Goal: Task Accomplishment & Management: Manage account settings

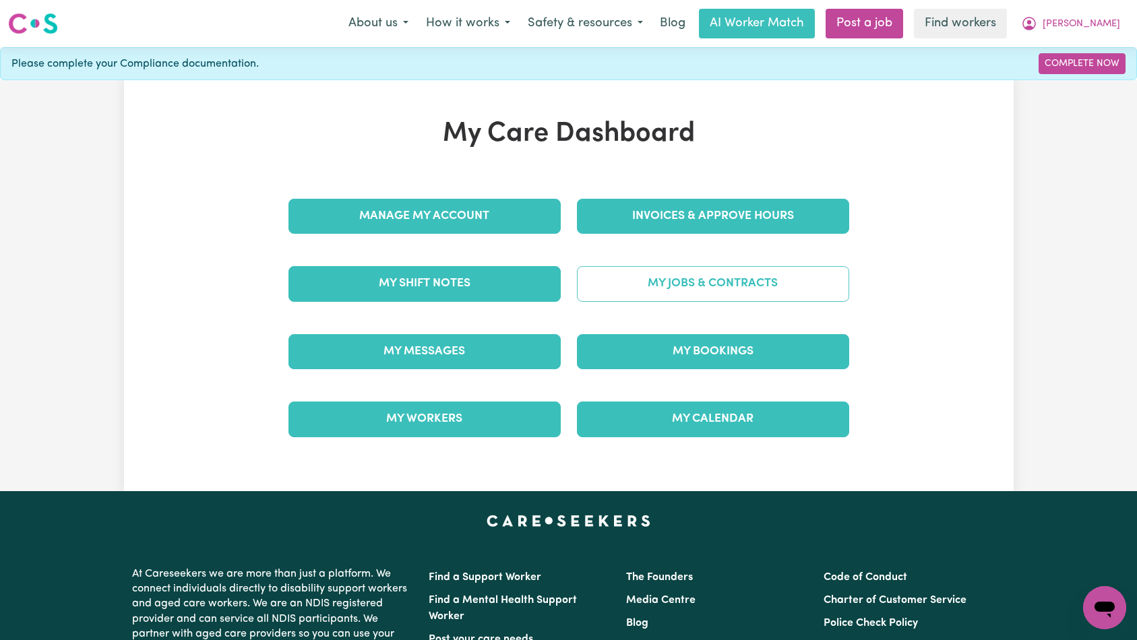
click at [646, 293] on link "My Jobs & Contracts" at bounding box center [713, 283] width 272 height 35
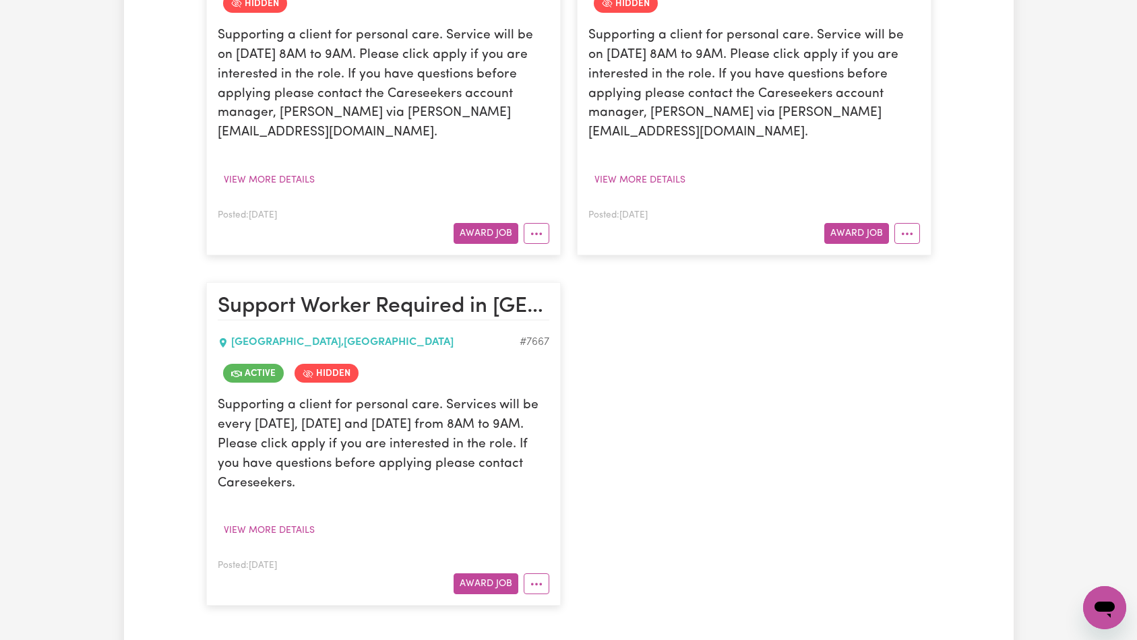
scroll to position [1029, 0]
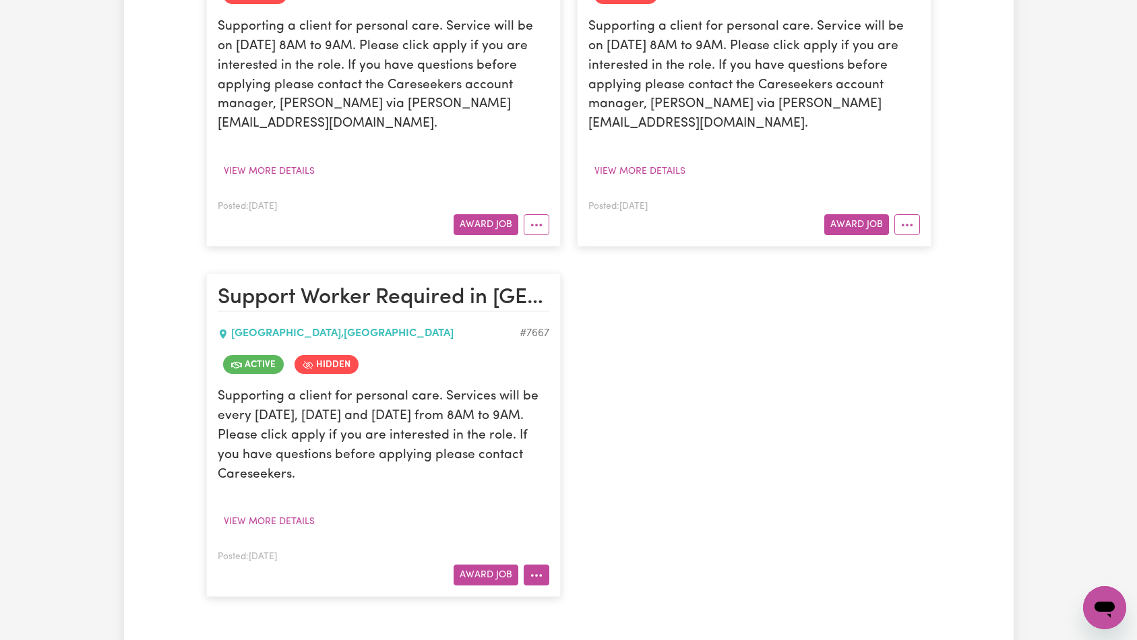
click at [536, 569] on icon "More options" at bounding box center [536, 575] width 13 height 13
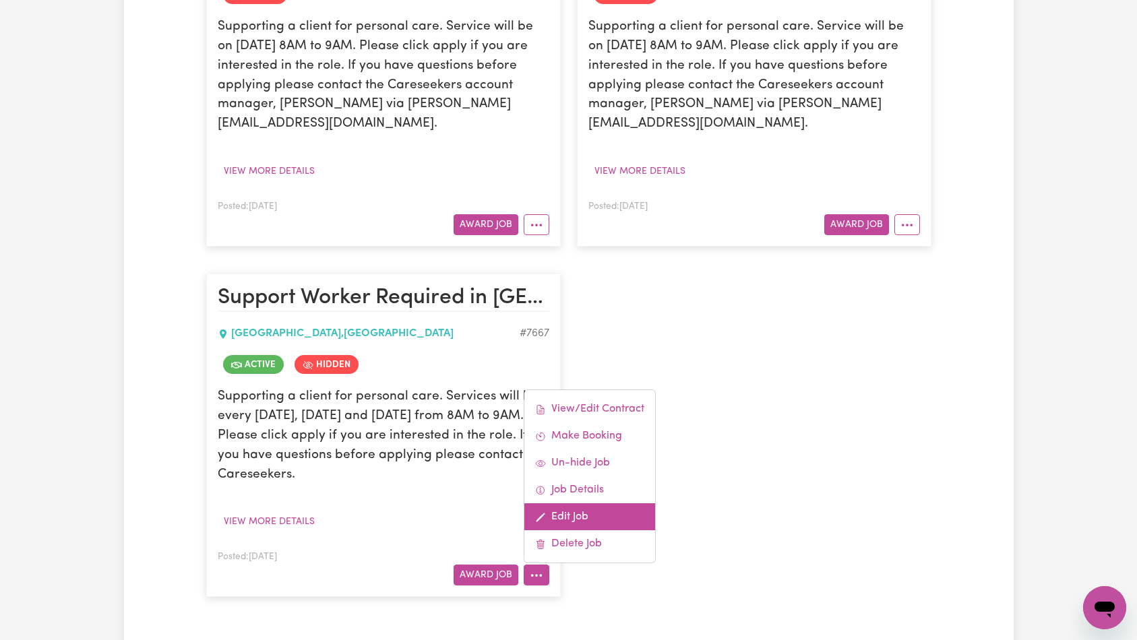
click at [601, 503] on link "Edit Job" at bounding box center [589, 516] width 131 height 27
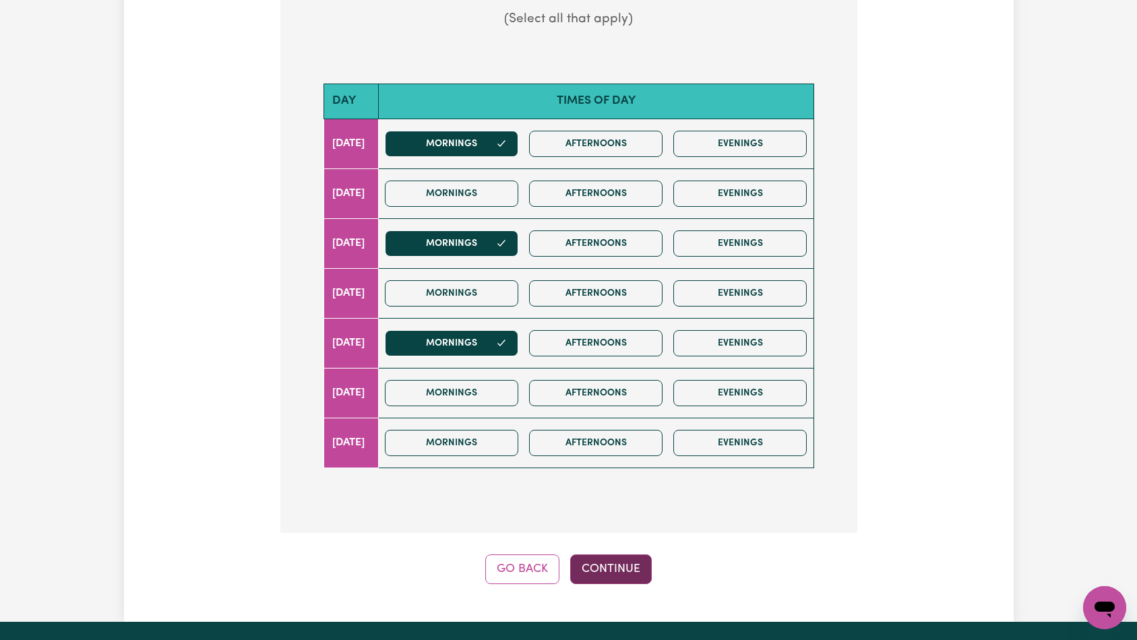
click at [610, 554] on button "Continue" at bounding box center [611, 569] width 82 height 30
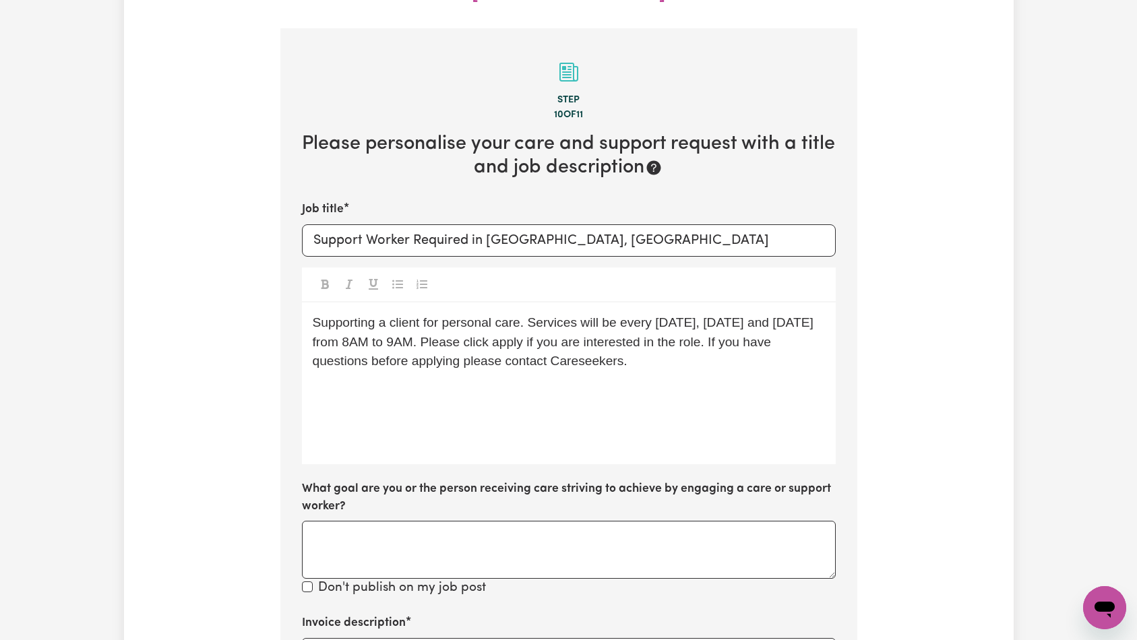
scroll to position [359, 0]
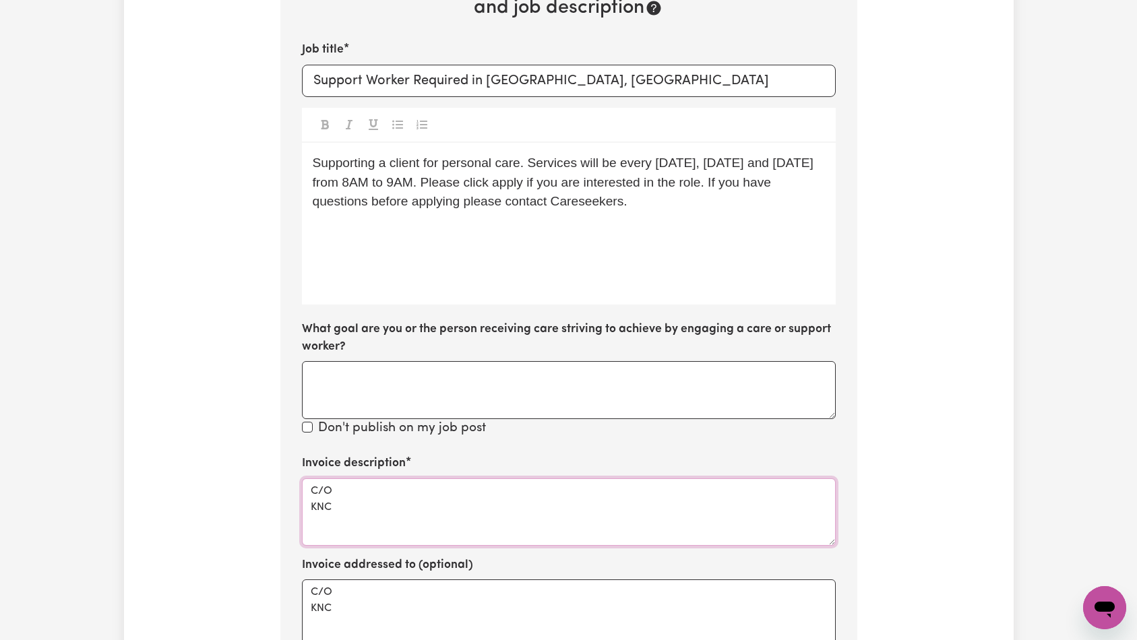
click at [503, 478] on textarea "C/O KNC" at bounding box center [569, 511] width 534 height 67
paste textarea "Domestic support and Social Support"
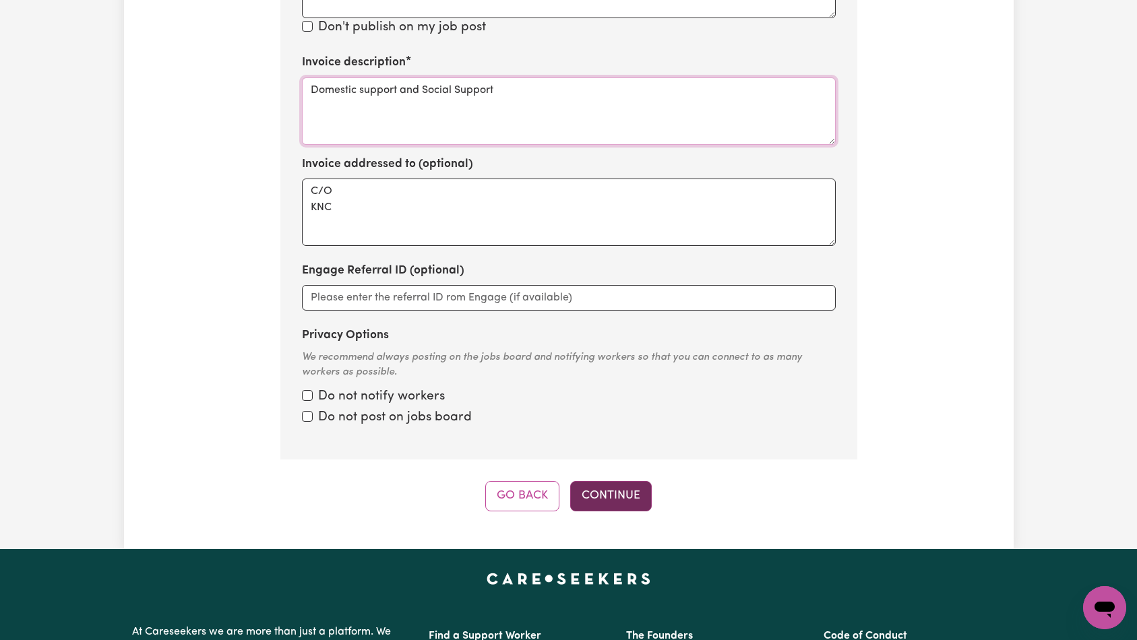
type textarea "Domestic support and Social Support"
click at [623, 481] on button "Continue" at bounding box center [611, 496] width 82 height 30
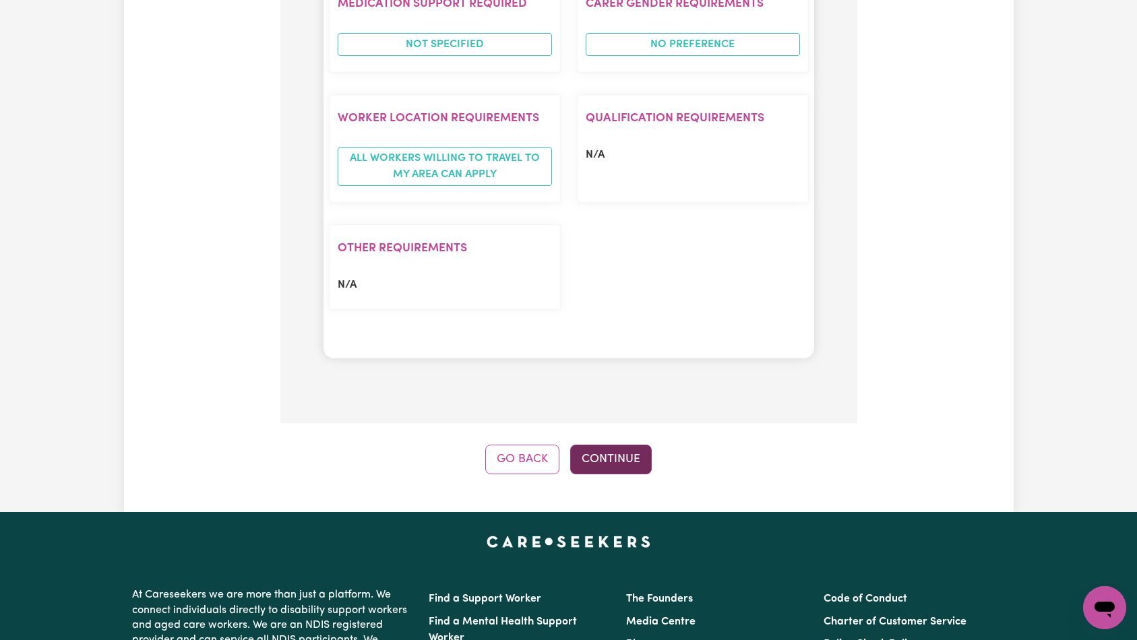
click at [635, 445] on button "Continue" at bounding box center [611, 460] width 82 height 30
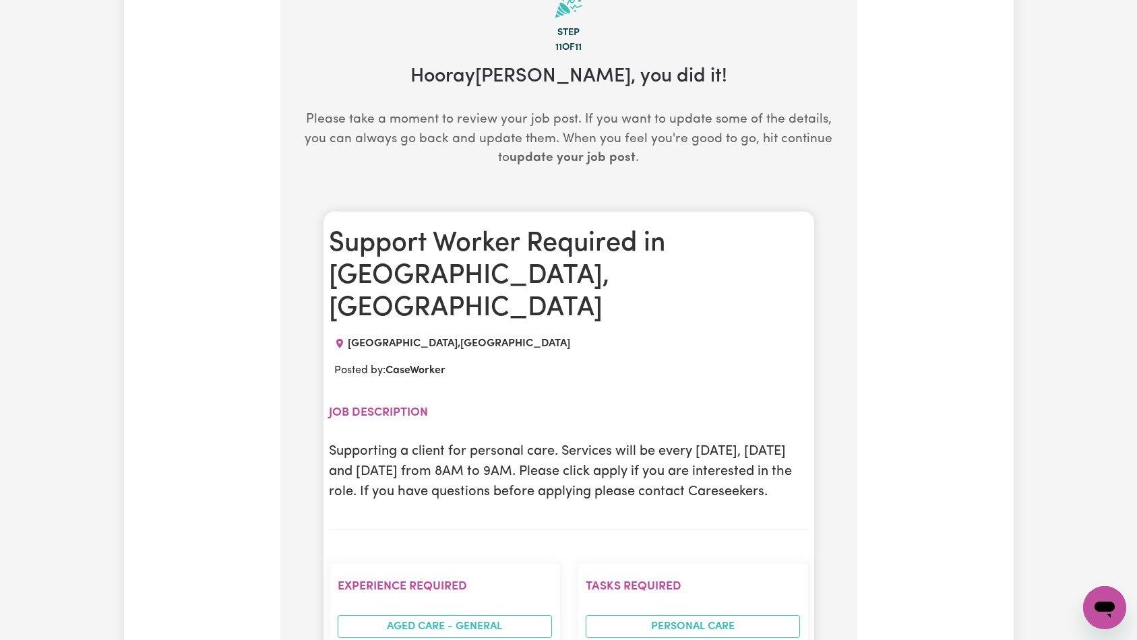
scroll to position [0, 0]
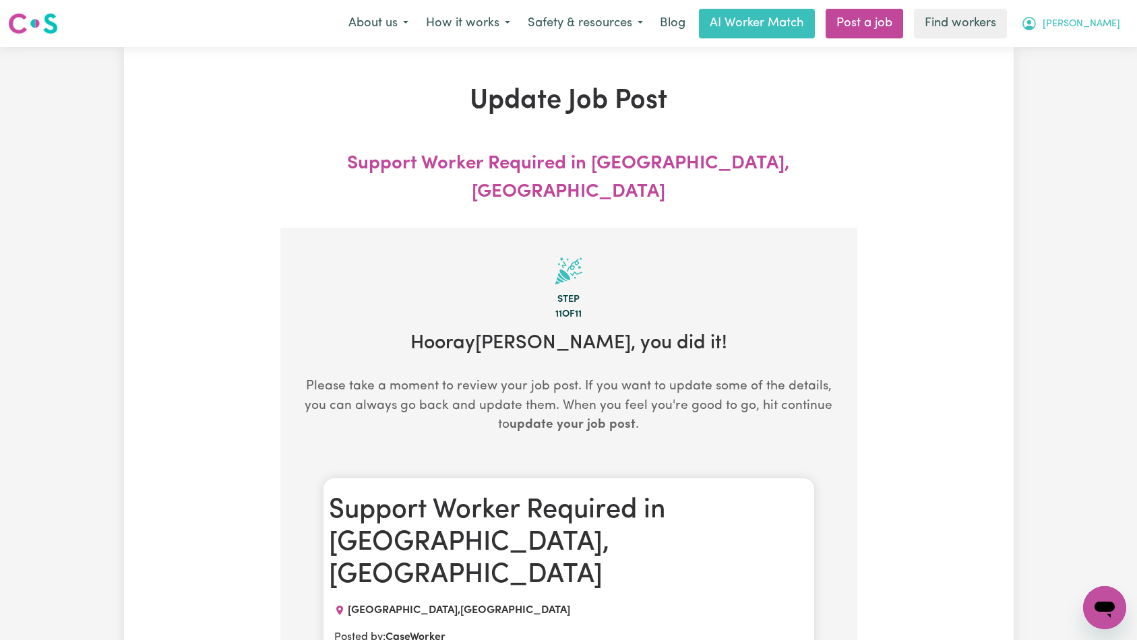
click at [1090, 28] on span "[PERSON_NAME]" at bounding box center [1080, 24] width 77 height 15
click at [1077, 77] on link "Logout" at bounding box center [1074, 78] width 106 height 26
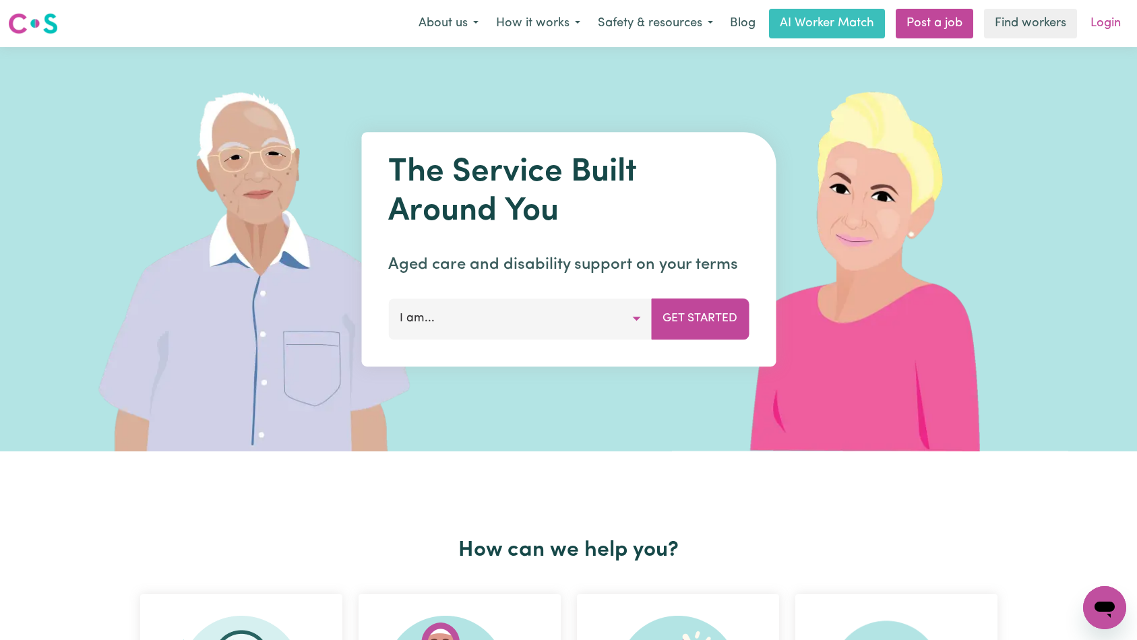
click at [1103, 26] on link "Login" at bounding box center [1105, 24] width 46 height 30
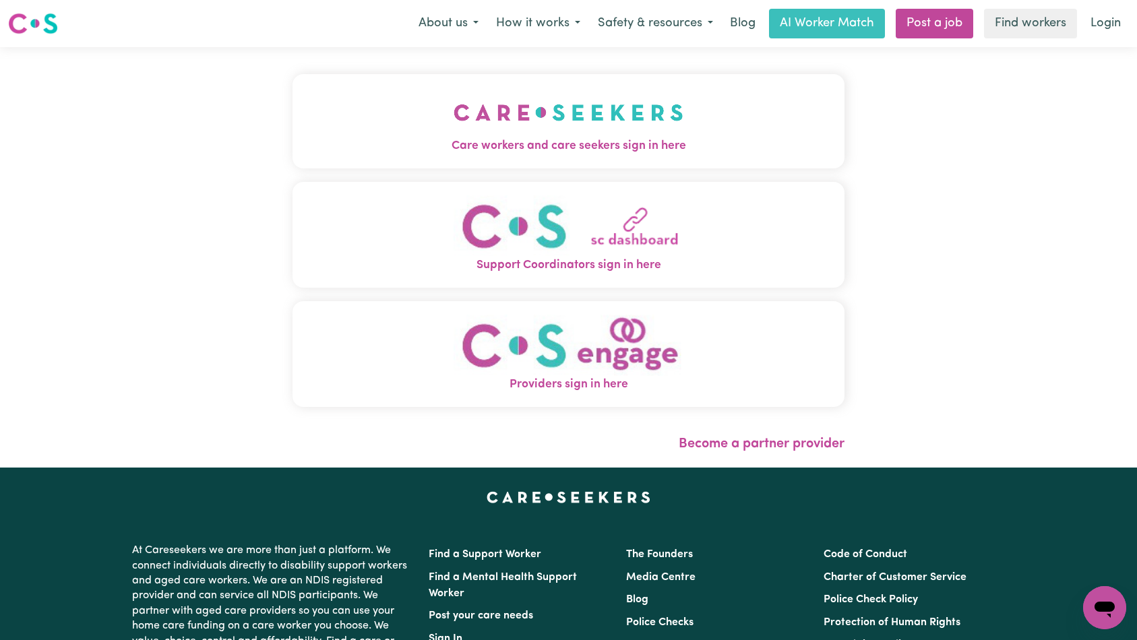
click at [453, 95] on img "Care workers and care seekers sign in here" at bounding box center [568, 113] width 230 height 50
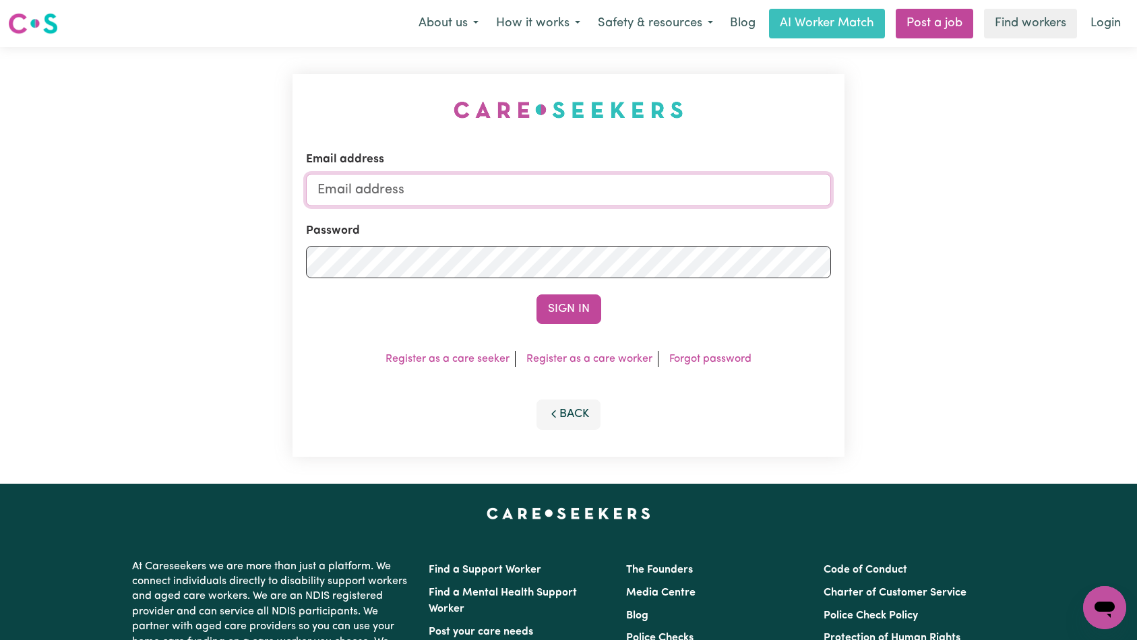
click at [584, 190] on input "Email address" at bounding box center [569, 190] width 526 height 32
type input "[EMAIL_ADDRESS][DOMAIN_NAME]"
click at [562, 306] on button "Sign In" at bounding box center [568, 309] width 65 height 30
